Goal: Check status: Check status

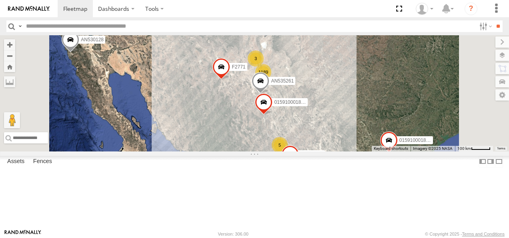
drag, startPoint x: 382, startPoint y: 81, endPoint x: 354, endPoint y: 134, distance: 59.6
click at [269, 94] on span at bounding box center [261, 83] width 18 height 22
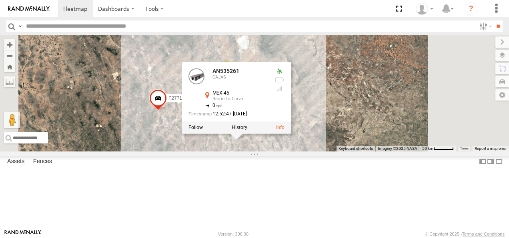
click at [429, 86] on div "AN530128 015910001811580 F2771 015910001845018 AN535261 AN538662 AN535261 CAJAS…" at bounding box center [254, 93] width 509 height 116
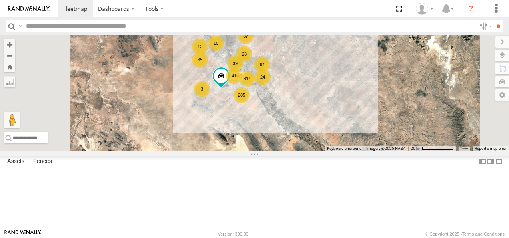
click at [242, 84] on div "41" at bounding box center [234, 76] width 16 height 16
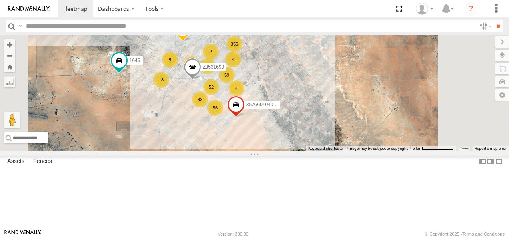
drag, startPoint x: 342, startPoint y: 82, endPoint x: 367, endPoint y: 151, distance: 72.8
click at [367, 151] on div "AN530128 015910001811580 F2771 015910001845018 AN535261 AN538662 1646 59 92 56 …" at bounding box center [254, 93] width 509 height 116
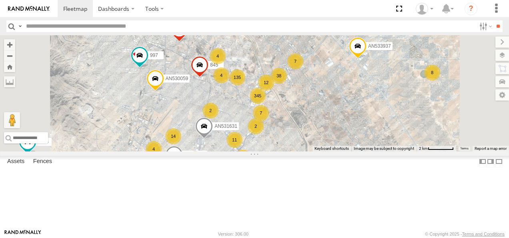
drag, startPoint x: 345, startPoint y: 108, endPoint x: 406, endPoint y: 192, distance: 103.4
click at [408, 151] on div "AN530128 015910001811580 F2771 015910001845018 AN535261 AN538662 1646 357660104…" at bounding box center [254, 93] width 509 height 116
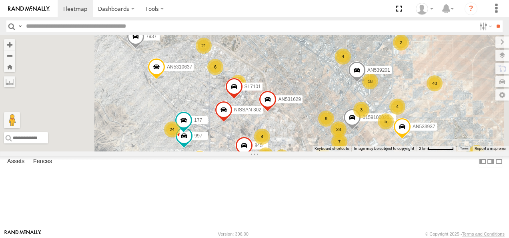
drag, startPoint x: 373, startPoint y: 120, endPoint x: 398, endPoint y: 168, distance: 53.9
click at [398, 151] on div "AN530128 015910001811580 F2771 015910001845018 AN535261 AN538662 1646 357660104…" at bounding box center [254, 93] width 509 height 116
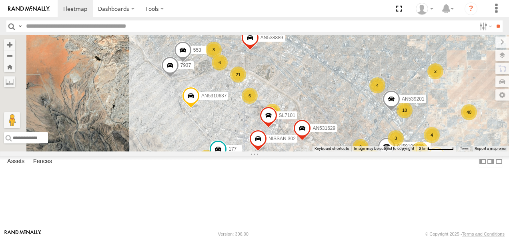
drag, startPoint x: 343, startPoint y: 103, endPoint x: 375, endPoint y: 133, distance: 43.3
click at [381, 133] on div "AN530128 015910001811580 F2771 015910001845018 AN535261 AN538662 1646 357660104…" at bounding box center [254, 93] width 509 height 116
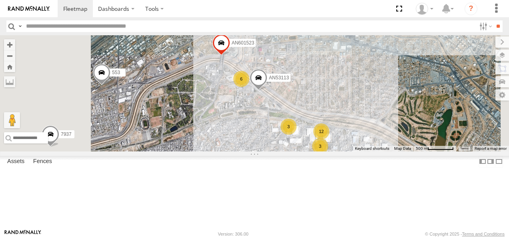
drag, startPoint x: 354, startPoint y: 127, endPoint x: 350, endPoint y: 146, distance: 19.5
click at [350, 146] on div "AN530128 015910001811580 F2771 015910001845018 AN535261 AN538662 1646 357660104…" at bounding box center [254, 93] width 509 height 116
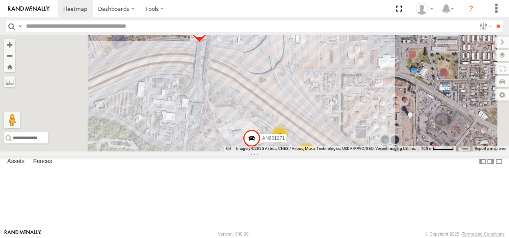
drag, startPoint x: 314, startPoint y: 86, endPoint x: 347, endPoint y: 134, distance: 58.1
click at [348, 134] on div "AN530128 015910001811580 F2771 015910001845018 AN535261 AN538662 1646 357660104…" at bounding box center [254, 93] width 509 height 116
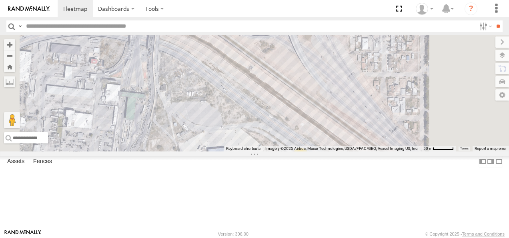
drag, startPoint x: 366, startPoint y: 148, endPoint x: 311, endPoint y: 71, distance: 94.1
click at [316, 72] on div "AN530128 015910001811580 F2771 015910001845018 AN535261 AN538662 1646 357660104…" at bounding box center [254, 93] width 509 height 116
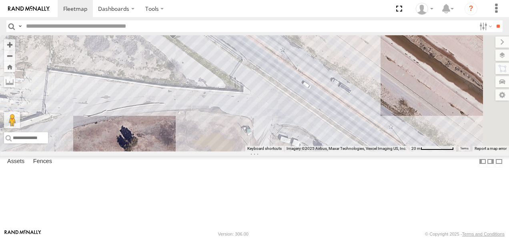
drag, startPoint x: 364, startPoint y: 117, endPoint x: 365, endPoint y: 204, distance: 87.6
click at [365, 151] on div "AN530128 015910001811580 F2771 015910001845018 AN535261 AN538662 1646 357660104…" at bounding box center [254, 93] width 509 height 116
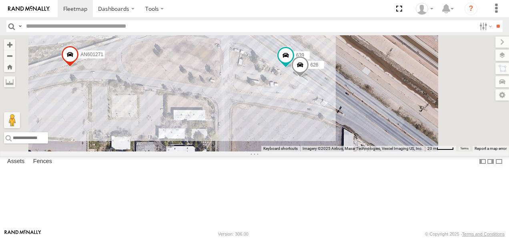
drag, startPoint x: 354, startPoint y: 134, endPoint x: 368, endPoint y: 169, distance: 38.0
click at [368, 151] on div "AN530128 015910001811580 F2771 015910001845018 AN535261 AN538662 1646 357660104…" at bounding box center [254, 93] width 509 height 116
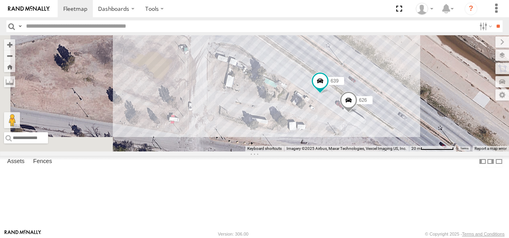
drag, startPoint x: 365, startPoint y: 116, endPoint x: 427, endPoint y: 224, distance: 124.5
click at [427, 151] on div "AN530128 015910001811580 F2771 015910001845018 AN535261 AN538662 1646 357660104…" at bounding box center [254, 93] width 509 height 116
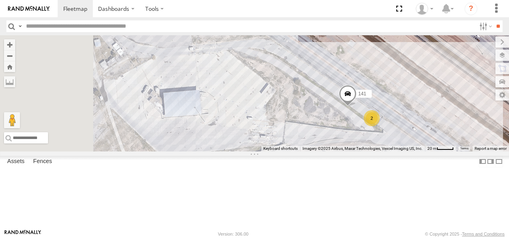
drag, startPoint x: 322, startPoint y: 136, endPoint x: 449, endPoint y: 169, distance: 130.7
click at [449, 151] on div "AN530128 015910001811580 F2771 015910001845018 AN535261 AN538662 1646 357660104…" at bounding box center [254, 93] width 509 height 116
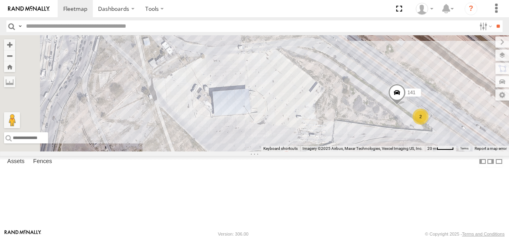
drag, startPoint x: 346, startPoint y: 121, endPoint x: 403, endPoint y: 120, distance: 57.2
click at [403, 120] on div "AN530128 015910001811580 F2771 015910001845018 AN535261 AN538662 1646 357660104…" at bounding box center [254, 93] width 509 height 116
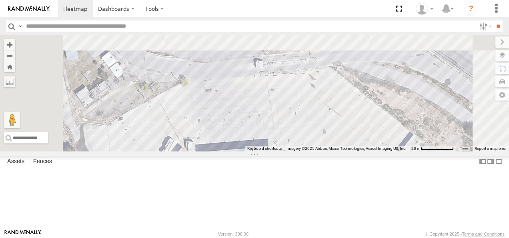
drag, startPoint x: 359, startPoint y: 96, endPoint x: 394, endPoint y: 186, distance: 97.5
click at [394, 151] on div "AN530128 015910001811580 F2771 015910001845018 AN535261 AN538662 1646 357660104…" at bounding box center [254, 93] width 509 height 116
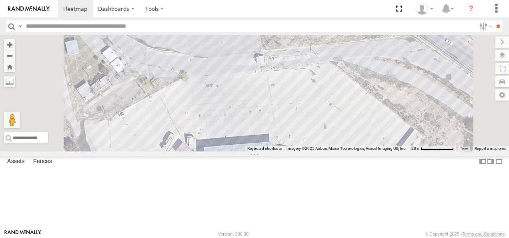
drag, startPoint x: 426, startPoint y: 175, endPoint x: 415, endPoint y: 138, distance: 39.0
click at [415, 138] on div "AN530128 015910001811580 F2771 015910001845018 AN535261 AN538662 1646 357660104…" at bounding box center [254, 93] width 509 height 116
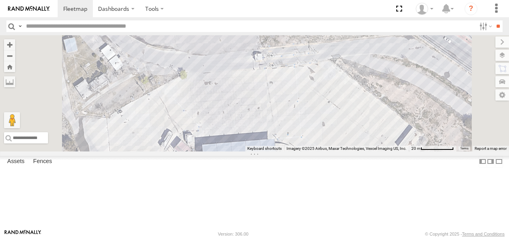
drag, startPoint x: 417, startPoint y: 162, endPoint x: 380, endPoint y: 98, distance: 73.8
click at [382, 100] on div "AN530128 015910001811580 F2771 015910001845018 AN535261 AN538662 1646 357660104…" at bounding box center [254, 93] width 509 height 116
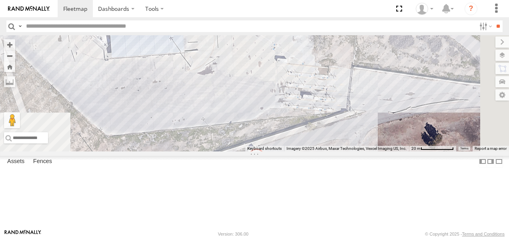
drag, startPoint x: 402, startPoint y: 124, endPoint x: 383, endPoint y: 110, distance: 23.7
click at [383, 110] on div "AN530128 015910001811580 F2771 015910001845018 AN535261 AN538662 1646 357660104…" at bounding box center [254, 93] width 509 height 116
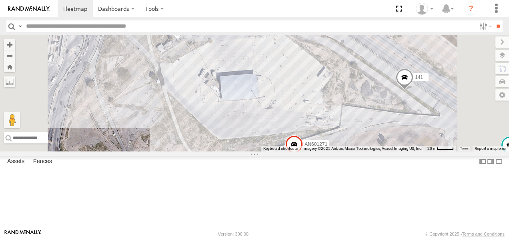
drag, startPoint x: 438, startPoint y: 129, endPoint x: 441, endPoint y: 163, distance: 33.7
click at [441, 151] on div "AN530128 015910001811580 F2771 015910001845018 AN535261 AN538662 1646 357660104…" at bounding box center [254, 93] width 509 height 116
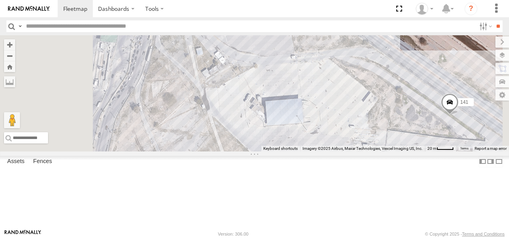
drag, startPoint x: 394, startPoint y: 123, endPoint x: 441, endPoint y: 145, distance: 51.5
click at [441, 146] on div "AN530128 015910001811580 F2771 015910001845018 AN535261 AN538662 1646 357660104…" at bounding box center [254, 93] width 509 height 116
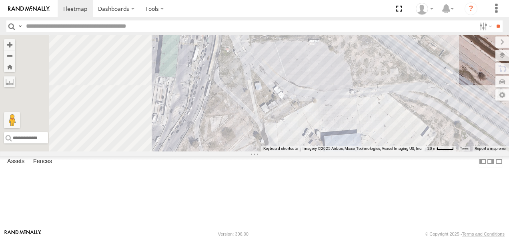
drag, startPoint x: 367, startPoint y: 121, endPoint x: 434, endPoint y: 166, distance: 80.8
click at [435, 151] on div "AN530128 015910001811580 F2771 015910001845018 AN535261 AN538662 1646 357660104…" at bounding box center [254, 93] width 509 height 116
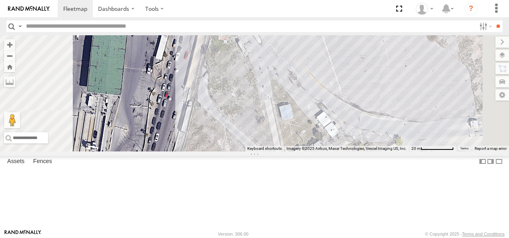
drag, startPoint x: 337, startPoint y: 115, endPoint x: 358, endPoint y: 109, distance: 22.5
click at [358, 111] on div "AN530128 015910001811580 F2771 015910001845018 AN535261 AN538662 1646 357660104…" at bounding box center [254, 93] width 509 height 116
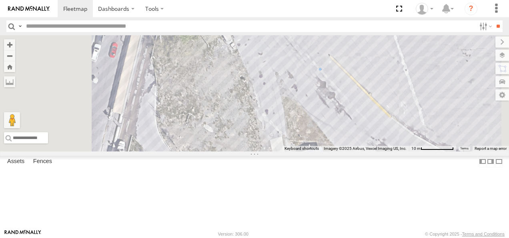
drag, startPoint x: 331, startPoint y: 132, endPoint x: 352, endPoint y: 206, distance: 77.6
click at [352, 151] on div "AN530128 015910001811580 F2771 015910001845018 AN535261 AN538662 1646 357660104…" at bounding box center [254, 93] width 509 height 116
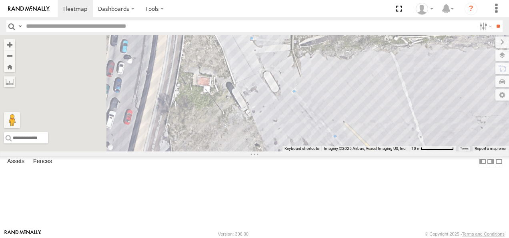
drag, startPoint x: 329, startPoint y: 132, endPoint x: 344, endPoint y: 198, distance: 66.9
click at [344, 151] on div "AN530128 015910001811580 F2771 015910001845018 AN535261 AN538662 1646 357660104…" at bounding box center [254, 93] width 509 height 116
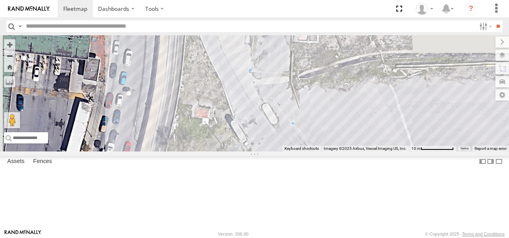
drag, startPoint x: 345, startPoint y: 143, endPoint x: 338, endPoint y: 204, distance: 61.2
click at [338, 151] on div "AN530128 015910001811580 F2771 015910001845018 AN535261 AN538662 1646 357660104…" at bounding box center [254, 93] width 509 height 116
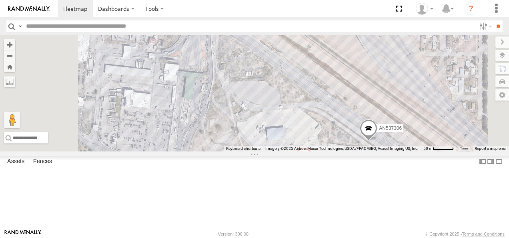
drag, startPoint x: 355, startPoint y: 147, endPoint x: 329, endPoint y: 122, distance: 35.7
click at [334, 122] on div "AN601271 AN537306" at bounding box center [254, 93] width 509 height 116
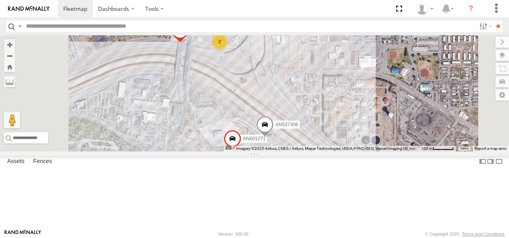
drag, startPoint x: 358, startPoint y: 109, endPoint x: 331, endPoint y: 142, distance: 42.3
click at [331, 142] on div "AN601271 AN537306 2 AN53113 AN601523" at bounding box center [254, 93] width 509 height 116
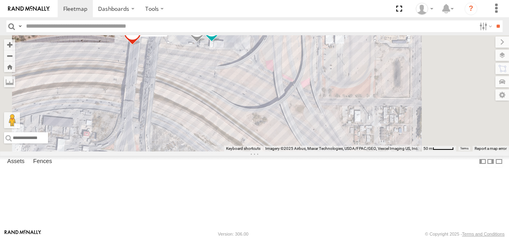
drag, startPoint x: 322, startPoint y: 104, endPoint x: 318, endPoint y: 116, distance: 13.0
click at [319, 114] on div "AN601271 AN537306 AN53113 AN601523 639 626" at bounding box center [254, 93] width 509 height 116
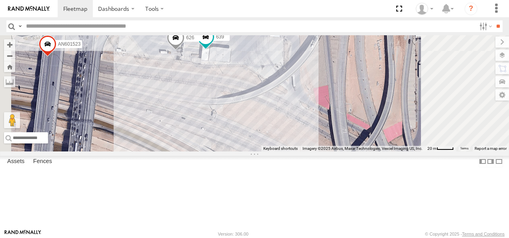
drag, startPoint x: 310, startPoint y: 96, endPoint x: 316, endPoint y: 132, distance: 36.5
click at [317, 131] on div "AN601271 AN537306 AN53113 AN601523 639 626" at bounding box center [254, 93] width 509 height 116
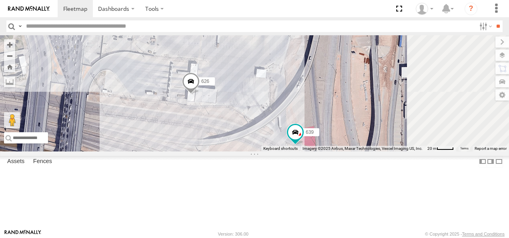
drag, startPoint x: 293, startPoint y: 145, endPoint x: 286, endPoint y: 161, distance: 17.4
click at [286, 151] on div "639 626" at bounding box center [254, 93] width 509 height 116
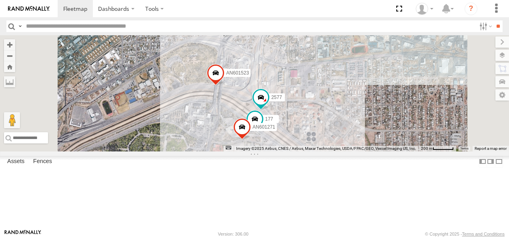
drag, startPoint x: 396, startPoint y: 159, endPoint x: 353, endPoint y: 106, distance: 68.5
click at [356, 103] on div "AN601523 3487 2577 AN601271 C149 177" at bounding box center [254, 93] width 509 height 116
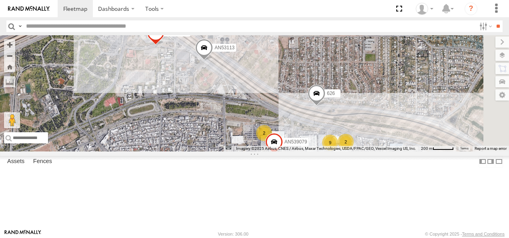
drag, startPoint x: 430, startPoint y: 139, endPoint x: 382, endPoint y: 110, distance: 56.7
click at [385, 110] on div "AN601523 3487 2577 AN601271 C149 177 9 2 AN53113 2 626 AN539079" at bounding box center [254, 93] width 509 height 116
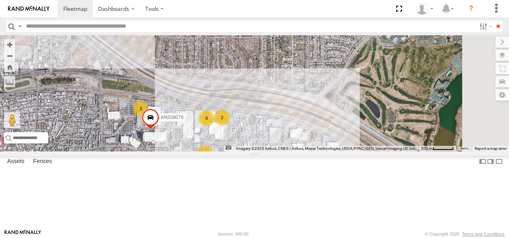
drag, startPoint x: 443, startPoint y: 152, endPoint x: 270, endPoint y: 113, distance: 177.2
click at [270, 113] on div "AN601523 3487 2577 AN601271 C149 177 9 2 AN53113 2 626 AN539079 4" at bounding box center [254, 93] width 509 height 116
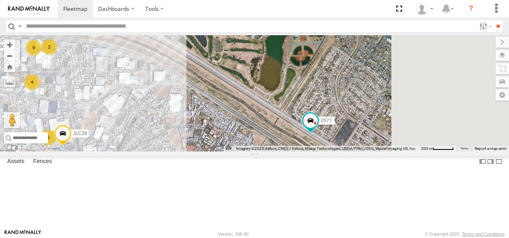
drag, startPoint x: 390, startPoint y: 173, endPoint x: 281, endPoint y: 122, distance: 121.1
click at [282, 122] on div "AN601523 3487 2577 AN601271 C149 177 9 2 AN53113 2 626 AN539079 4 6 JLC39" at bounding box center [254, 93] width 509 height 116
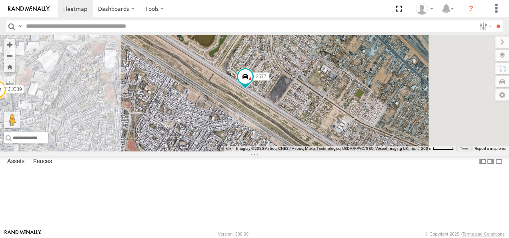
drag, startPoint x: 374, startPoint y: 186, endPoint x: 284, endPoint y: 104, distance: 122.3
click at [285, 105] on div "AN601523 3487 2577 AN601271 C149 177 9 2 AN53113 2 626 AN539079 4 6 JLC39 2" at bounding box center [254, 93] width 509 height 116
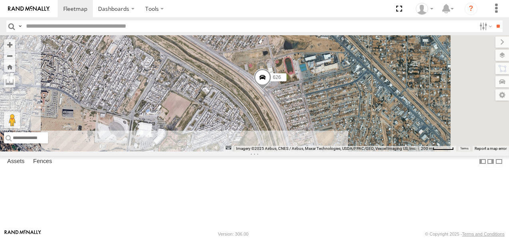
drag, startPoint x: 374, startPoint y: 145, endPoint x: 310, endPoint y: 114, distance: 71.2
click at [313, 116] on div "AN601523 3487 2577 AN601271 C149 177 9 2 AN53113 2 626 AN539079 4 6 JLC39 2 4" at bounding box center [254, 93] width 509 height 116
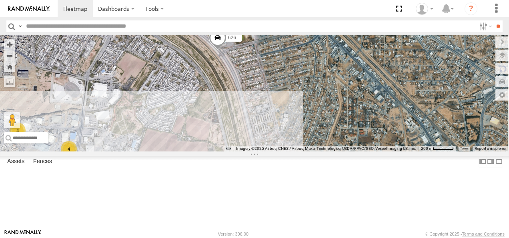
drag, startPoint x: 358, startPoint y: 166, endPoint x: 322, endPoint y: 132, distance: 50.1
click at [322, 132] on div "AN601523 3487 2577 AN601271 C149 177 9 2 AN53113 2 626 AN539079 4 6 JLC39 2 4 4" at bounding box center [254, 93] width 509 height 116
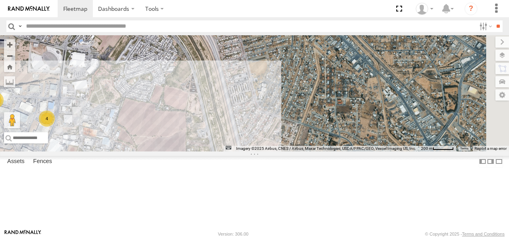
drag, startPoint x: 336, startPoint y: 149, endPoint x: 309, endPoint y: 108, distance: 49.4
click at [310, 108] on div "AN601523 3487 2577 AN601271 C149 177 9 2 AN53113 2 626 AN539079 4 6 JLC39 2 4 4" at bounding box center [254, 93] width 509 height 116
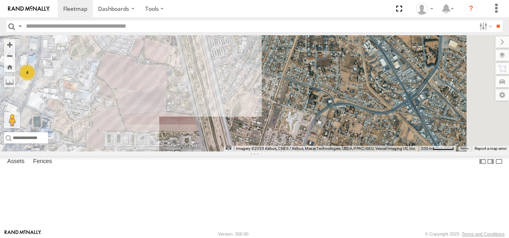
drag, startPoint x: 352, startPoint y: 169, endPoint x: 330, endPoint y: 107, distance: 65.5
click at [332, 111] on div "AN601523 3487 2577 AN601271 C149 177 9 2 AN53113 2 626 AN539079 4 6 JLC39 2 4 4" at bounding box center [254, 93] width 509 height 116
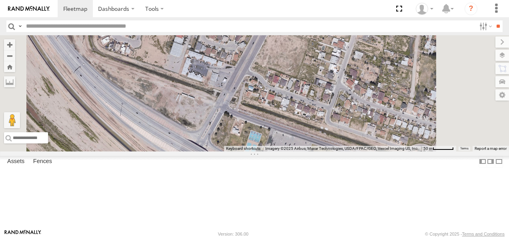
drag, startPoint x: 366, startPoint y: 156, endPoint x: 384, endPoint y: 101, distance: 57.4
click at [384, 101] on div "AN601523 3487 2577 AN601271 C149 177 AN53113 626 AN539079 JLC39" at bounding box center [254, 93] width 509 height 116
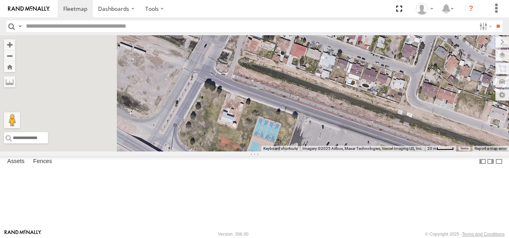
drag, startPoint x: 345, startPoint y: 146, endPoint x: 364, endPoint y: 83, distance: 66.4
click at [364, 83] on div "AN601523 3487 2577 AN601271 C149 177 AN53113 626 AN539079 JLC39" at bounding box center [254, 93] width 509 height 116
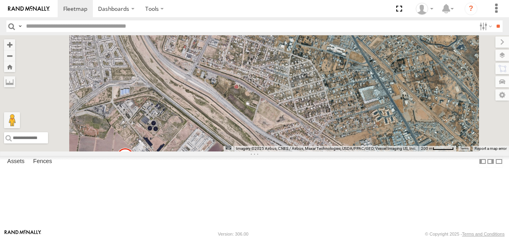
drag, startPoint x: 360, startPoint y: 159, endPoint x: 319, endPoint y: 97, distance: 74.3
click at [320, 99] on div "AN601523 3487 2577 AN601271 C149 177 AN53113 626 AN539079 JLC39 AN531629" at bounding box center [254, 93] width 509 height 116
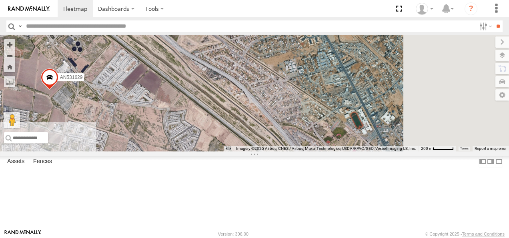
drag, startPoint x: 408, startPoint y: 130, endPoint x: 353, endPoint y: 96, distance: 64.7
click at [353, 96] on div "AN601523 3487 2577 AN601271 C149 177 AN53113 626 AN539079 JLC39 AN531629" at bounding box center [254, 93] width 509 height 116
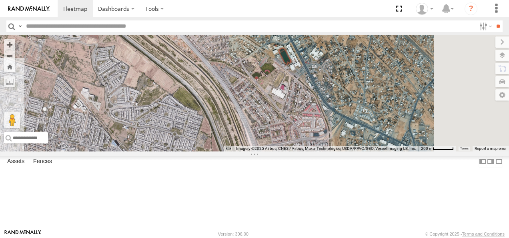
drag, startPoint x: 365, startPoint y: 153, endPoint x: 323, endPoint y: 92, distance: 74.2
click at [331, 100] on div "AN601523 3487 2577 AN601271 C149 177 AN53113 626 AN539079 JLC39 AN531629" at bounding box center [254, 93] width 509 height 116
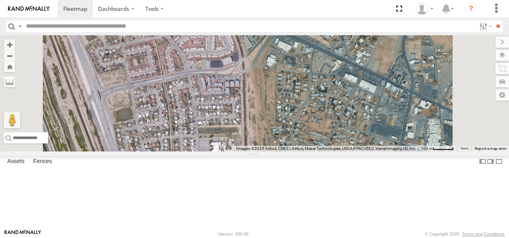
drag, startPoint x: 358, startPoint y: 86, endPoint x: 326, endPoint y: 130, distance: 54.4
click at [326, 130] on div "AN601523 3487 2577 AN601271 C149 177 AN53113 626 AN539079 JLC39 AN531629" at bounding box center [254, 93] width 509 height 116
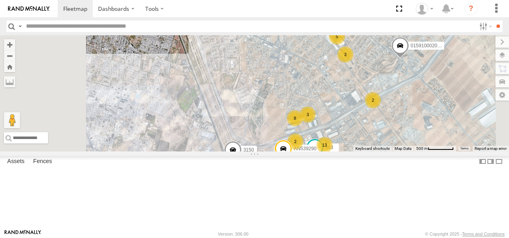
drag, startPoint x: 318, startPoint y: 144, endPoint x: 327, endPoint y: 94, distance: 50.3
click at [327, 94] on div "AN601523 3487 2577 AN601271 C149 177 AN53113 626 AN539079 JLC39 AN531629 AN5344…" at bounding box center [254, 93] width 509 height 116
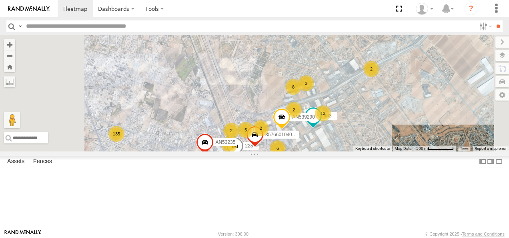
drag, startPoint x: 354, startPoint y: 136, endPoint x: 336, endPoint y: 91, distance: 48.8
click at [336, 91] on div "AN601523 3487 2577 AN601271 C149 177 AN53113 626 AN539079 JLC39 AN531629 AN5344…" at bounding box center [254, 93] width 509 height 116
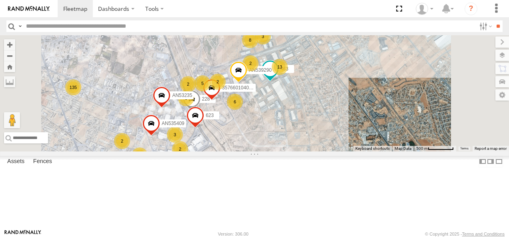
drag, startPoint x: 377, startPoint y: 169, endPoint x: 341, endPoint y: 163, distance: 36.5
click at [358, 151] on div "AN601523 3487 2577 AN601271 C149 177 AN53113 626 AN539079 JLC39 AN531629 AN5344…" at bounding box center [254, 93] width 509 height 116
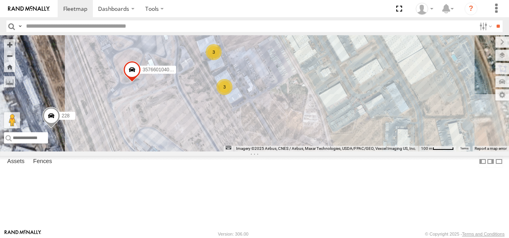
drag, startPoint x: 316, startPoint y: 104, endPoint x: 334, endPoint y: 171, distance: 69.6
click at [334, 151] on div "AN601523 3487 2577 AN601271 C149 177 AN53113 626 AN539079 JLC39 AN531629 AN5344…" at bounding box center [254, 93] width 509 height 116
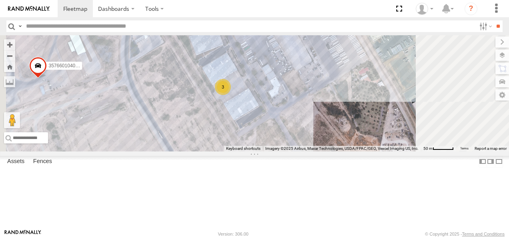
drag, startPoint x: 316, startPoint y: 126, endPoint x: 319, endPoint y: 150, distance: 23.9
click at [322, 150] on div "AN601523 3487 2577 AN601271 C149 177 AN53113 626 AN539079 JLC39 AN531629 AN5344…" at bounding box center [254, 93] width 509 height 116
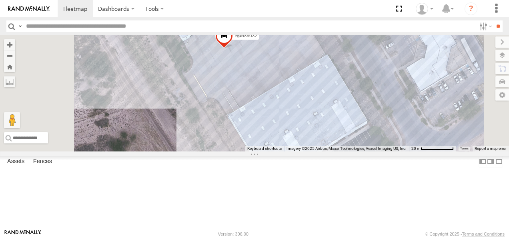
drag, startPoint x: 342, startPoint y: 118, endPoint x: 329, endPoint y: 150, distance: 35.0
click at [329, 150] on div "AN601523 3487 2577 AN601271 C149 177 AN53113 626 AN539079 JLC39 AN531629 AN5344…" at bounding box center [254, 93] width 509 height 116
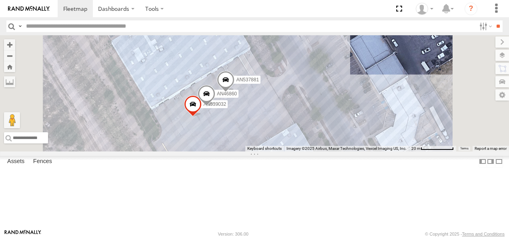
drag, startPoint x: 356, startPoint y: 130, endPoint x: 330, endPoint y: 186, distance: 61.6
click at [330, 151] on div "AN601523 3487 2577 AN601271 C149 177 AN53113 626 AN539079 JLC39 AN531629 AN5344…" at bounding box center [254, 93] width 509 height 116
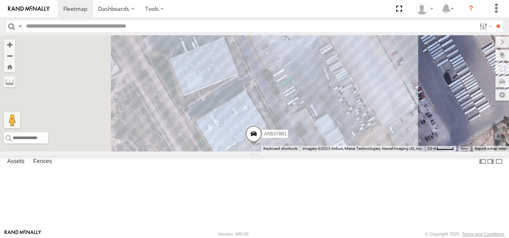
drag, startPoint x: 330, startPoint y: 162, endPoint x: 358, endPoint y: 196, distance: 43.7
click at [362, 151] on div "AN601523 3487 2577 AN601271 C149 177 AN53113 626 AN539079 JLC39 AN531629 AN5344…" at bounding box center [254, 93] width 509 height 116
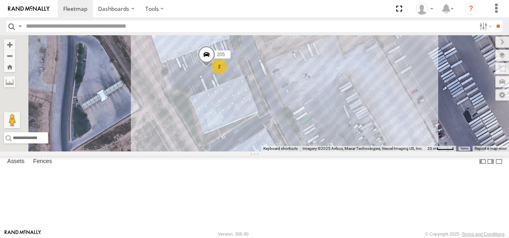
drag, startPoint x: 332, startPoint y: 119, endPoint x: 346, endPoint y: 159, distance: 42.7
click at [346, 151] on div "AN601523 3487 2577 AN601271 C149 177 AN53113 626 AN539079 JLC39 AN531629 AN5344…" at bounding box center [254, 93] width 509 height 116
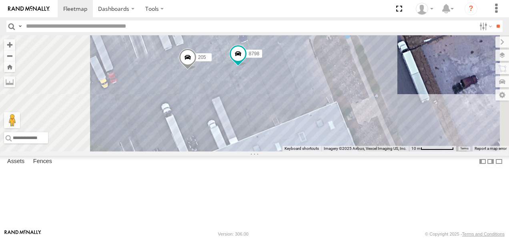
drag, startPoint x: 318, startPoint y: 107, endPoint x: 323, endPoint y: 178, distance: 70.6
click at [323, 151] on div "AN601523 3487 2577 AN601271 C149 177 AN53113 626 AN539079 JLC39 AN531629 AN5344…" at bounding box center [254, 93] width 509 height 116
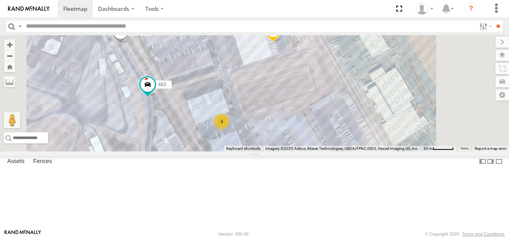
drag, startPoint x: 321, startPoint y: 132, endPoint x: 329, endPoint y: 161, distance: 30.8
click at [329, 151] on div "AN539290 3 463 3 AN536034 AN73676" at bounding box center [254, 93] width 509 height 116
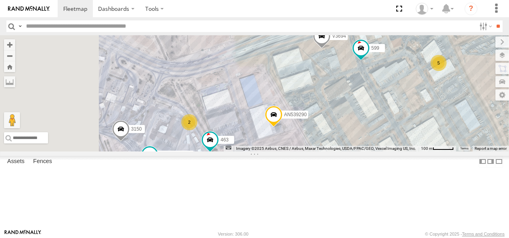
drag, startPoint x: 314, startPoint y: 122, endPoint x: 338, endPoint y: 162, distance: 46.5
click at [339, 151] on div "AN539290 463 5 2 3 V3694 AN539311 599 3485186707C0 3 3150 2" at bounding box center [254, 93] width 509 height 116
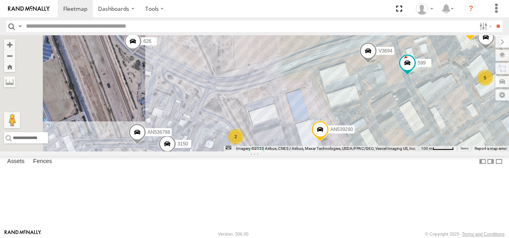
drag, startPoint x: 307, startPoint y: 141, endPoint x: 378, endPoint y: 156, distance: 73.3
click at [386, 151] on div "AN539290 463 5 2 3 V3694 AN539311 599 3485186707C0 3 3150 2 015910001938748 626…" at bounding box center [254, 93] width 509 height 116
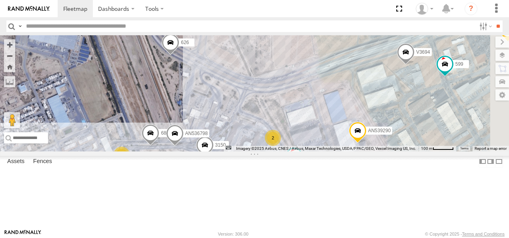
drag, startPoint x: 361, startPoint y: 138, endPoint x: 331, endPoint y: 129, distance: 31.1
click at [331, 129] on div "AN539290 463 V3694 AN539311 599 3485186707C0 3150 015910001938748 626 AN536798 …" at bounding box center [254, 93] width 509 height 116
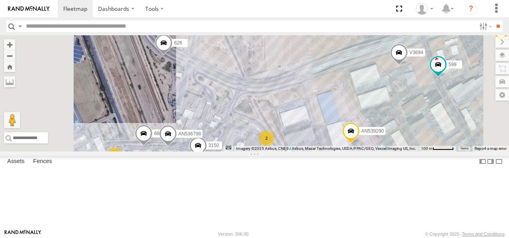
drag, startPoint x: 302, startPoint y: 125, endPoint x: 311, endPoint y: 135, distance: 13.6
click at [311, 135] on div "AN539290 463 V3694 AN539311 599 3485186707C0 3150 015910001938748 626 AN536798 …" at bounding box center [254, 93] width 509 height 116
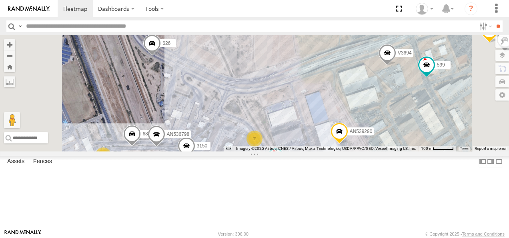
drag, startPoint x: 316, startPoint y: 129, endPoint x: 302, endPoint y: 127, distance: 13.7
click at [302, 127] on div "AN539290 463 V3694 AN539311 599 3485186707C0 3150 015910001938748 626 AN536798 …" at bounding box center [254, 93] width 509 height 116
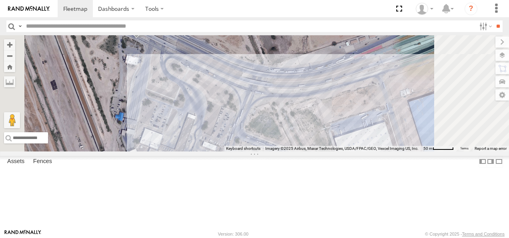
drag, startPoint x: 296, startPoint y: 125, endPoint x: 312, endPoint y: 139, distance: 21.3
click at [312, 139] on div "AN539290 463 V3694 599 3150 015910001938748 626 AN536798 687 673 AN537709 AN532…" at bounding box center [254, 93] width 509 height 116
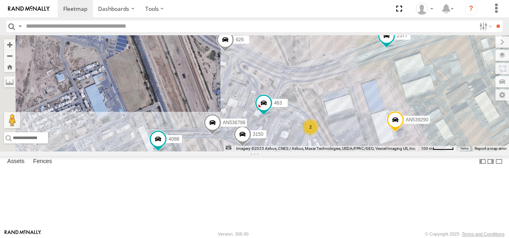
drag, startPoint x: 461, startPoint y: 124, endPoint x: 437, endPoint y: 115, distance: 25.6
click at [437, 115] on div "463 626 2577 228 AN539290 2 3 4088 3150 2 AN536798" at bounding box center [254, 93] width 509 height 116
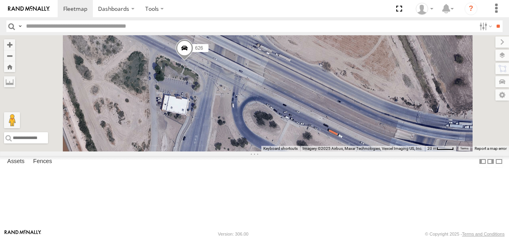
drag, startPoint x: 346, startPoint y: 95, endPoint x: 322, endPoint y: 145, distance: 55.1
click at [322, 145] on div "463 626 2577 228 AN539290 4088 3150 AN536798 AN536034" at bounding box center [254, 93] width 509 height 116
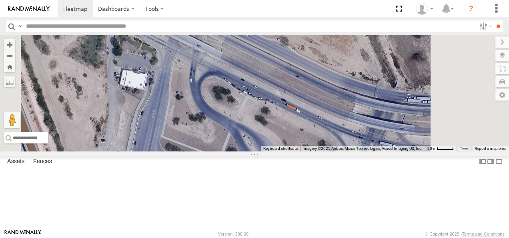
drag, startPoint x: 341, startPoint y: 138, endPoint x: 299, endPoint y: 110, distance: 50.5
click at [299, 110] on div "463 626 2577 228 AN539290 4088 3150 AN536798 AN536034" at bounding box center [254, 93] width 509 height 116
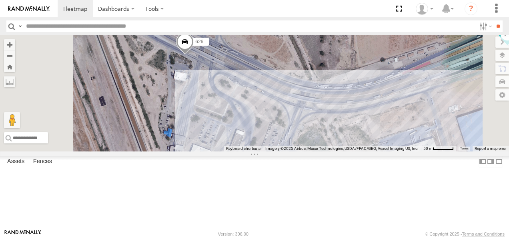
drag, startPoint x: 343, startPoint y: 131, endPoint x: 338, endPoint y: 118, distance: 13.7
click at [338, 118] on div "463 626 2577 228 AN539290 4088 3150 AN536798 AN536034" at bounding box center [254, 93] width 509 height 116
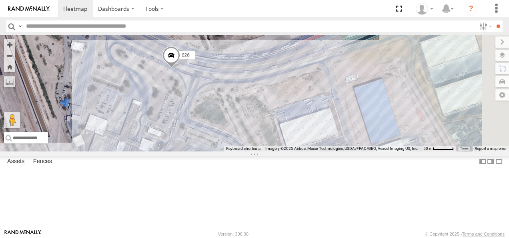
drag, startPoint x: 401, startPoint y: 155, endPoint x: 298, endPoint y: 142, distance: 104.3
click at [298, 142] on div "463 626 2577 228 AN539290 4088 3150 AN536798 AN536034 AN73676" at bounding box center [254, 93] width 509 height 116
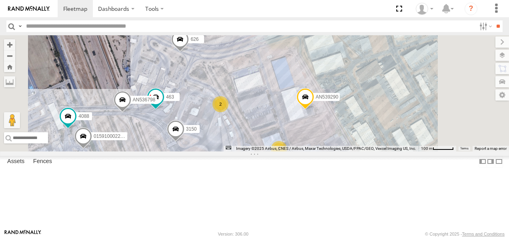
drag, startPoint x: 398, startPoint y: 153, endPoint x: 345, endPoint y: 103, distance: 72.4
click at [345, 103] on div "463 626 2577 228 AN539290 4088 3150 AN536798 015910002291022 V3694 5 3 3 2" at bounding box center [254, 93] width 509 height 116
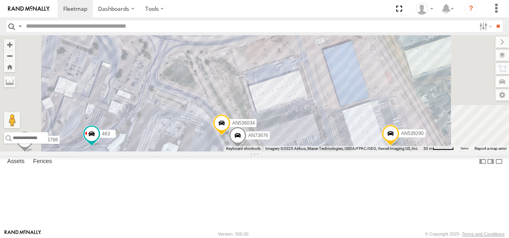
drag, startPoint x: 334, startPoint y: 110, endPoint x: 366, endPoint y: 109, distance: 32.4
click at [366, 109] on div "463 626 2577 228 AN539290 4088 3150 AN536798 015910002291022 V3694 AN536034 AN7…" at bounding box center [254, 93] width 509 height 116
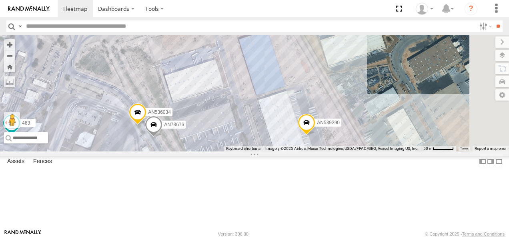
drag, startPoint x: 374, startPoint y: 131, endPoint x: 267, endPoint y: 86, distance: 115.4
click at [267, 87] on div "463 626 2577 228 AN539290 4088 3150 AN536798 015910002291022 V3694 AN536034 AN7…" at bounding box center [254, 93] width 509 height 116
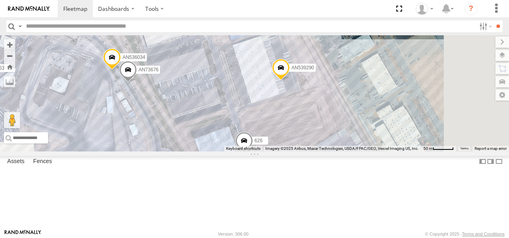
drag, startPoint x: 339, startPoint y: 137, endPoint x: 327, endPoint y: 89, distance: 49.4
click at [327, 89] on div "463 626 2577 228 AN539290 4088 3150 AN536798 015910002291022 V3694 AN536034 AN7…" at bounding box center [254, 93] width 509 height 116
